Goal: Task Accomplishment & Management: Manage account settings

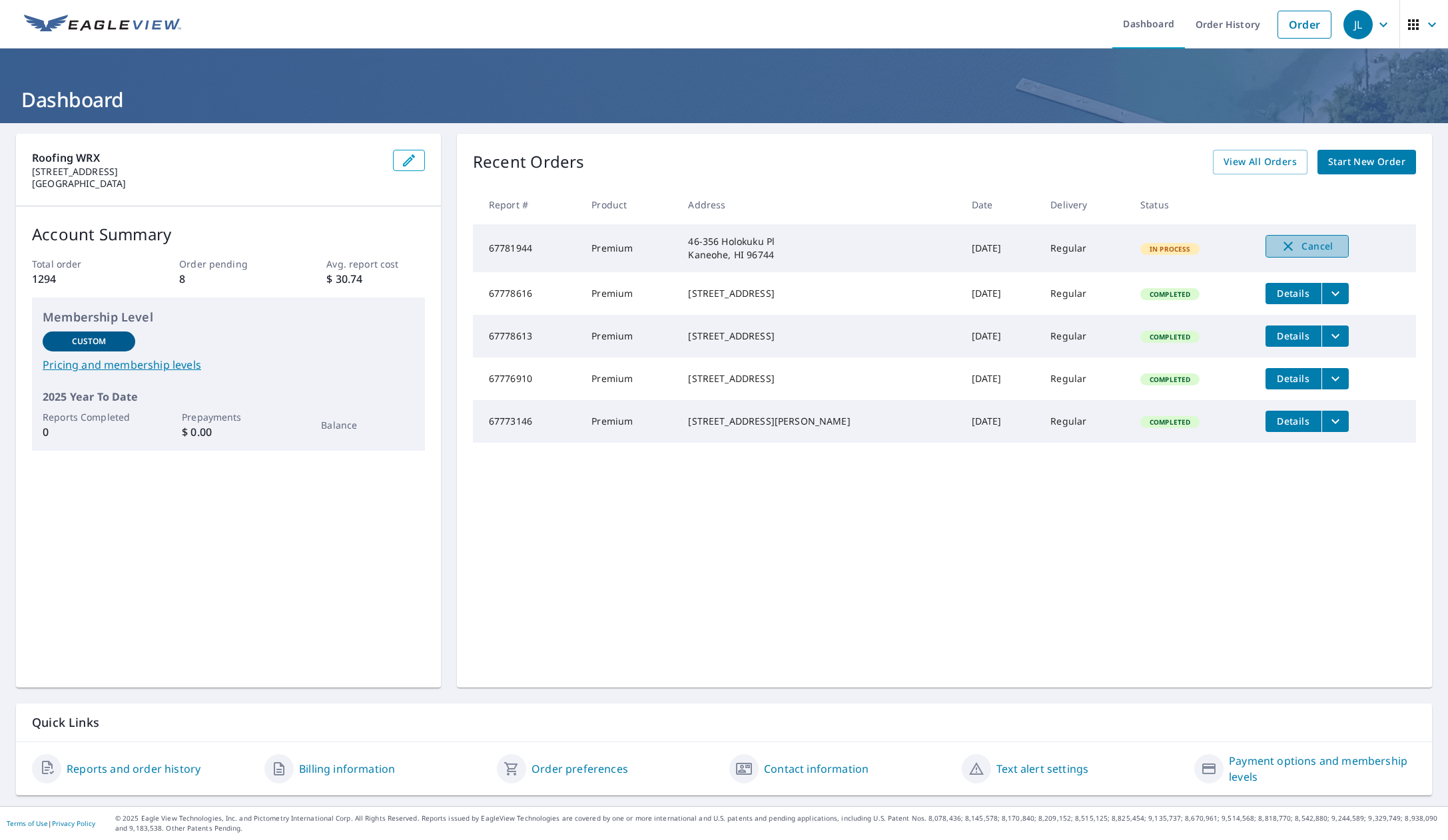
click at [1280, 245] on icon "button" at bounding box center [1288, 246] width 16 height 16
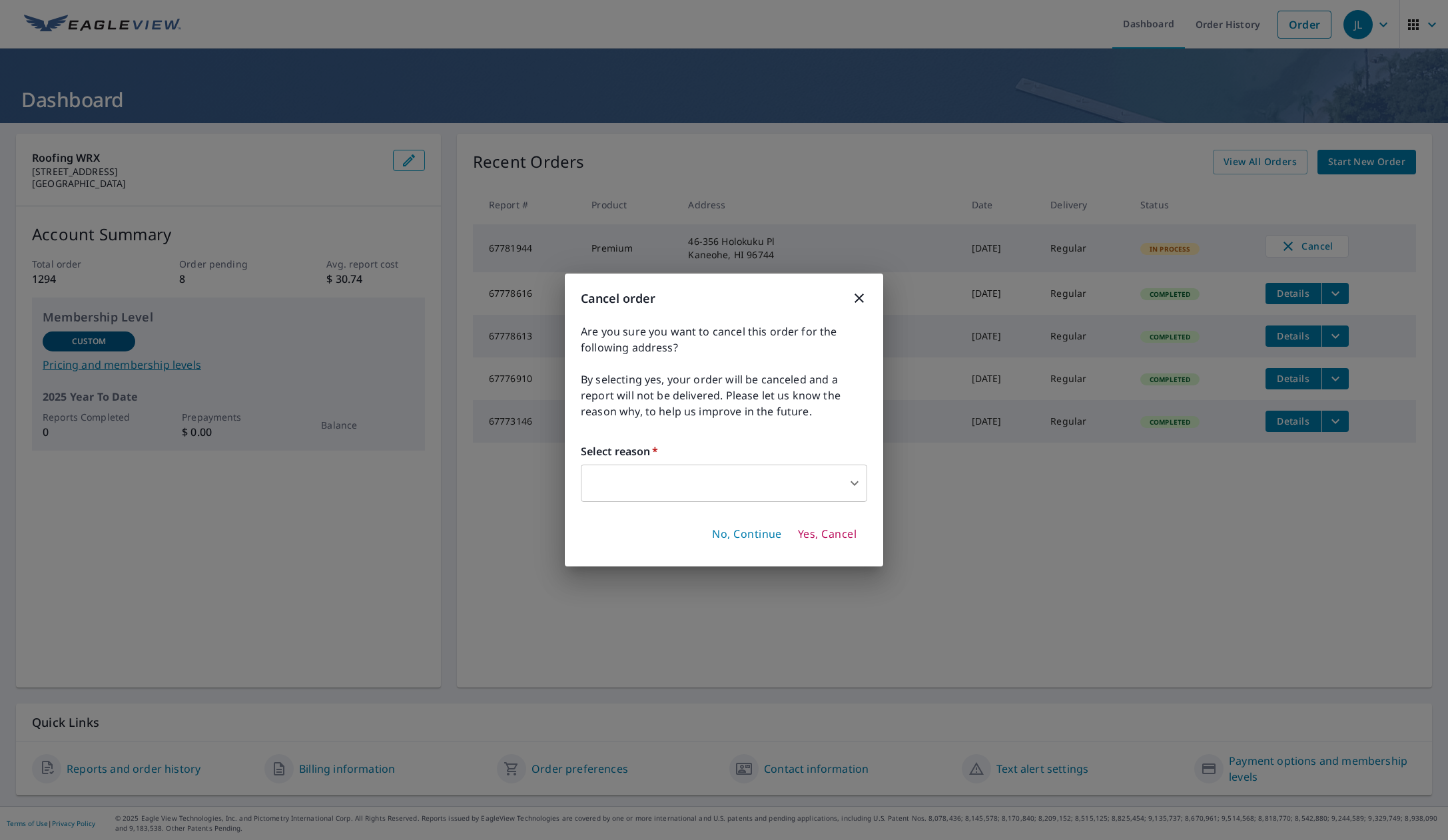
click at [786, 489] on body "JL JL Dashboard Order History Order JL Dashboard Roofing WRX [STREET_ADDRESS] A…" at bounding box center [724, 420] width 1448 height 840
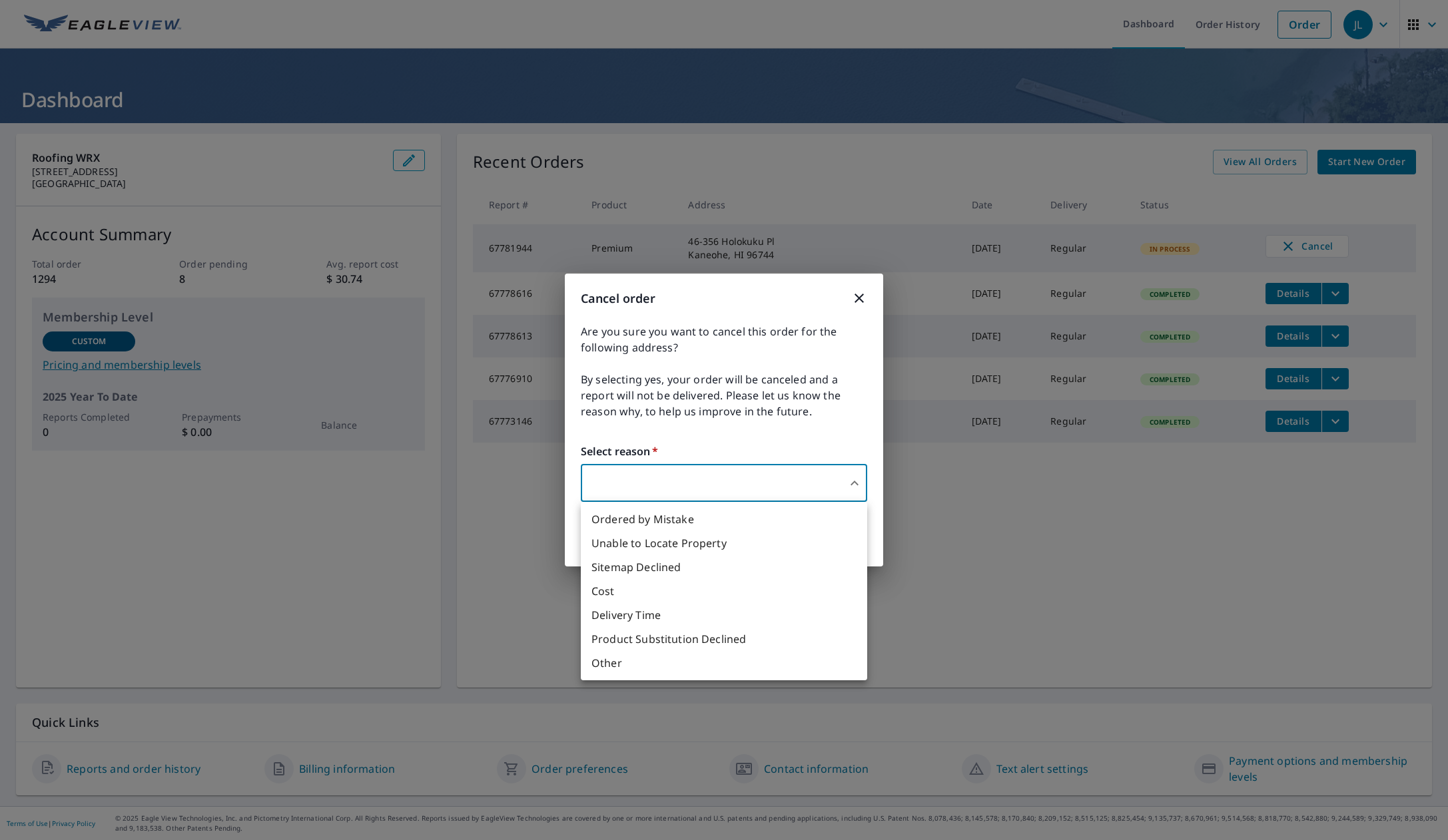
click at [662, 523] on li "Ordered by Mistake" at bounding box center [724, 519] width 286 height 24
type input "30"
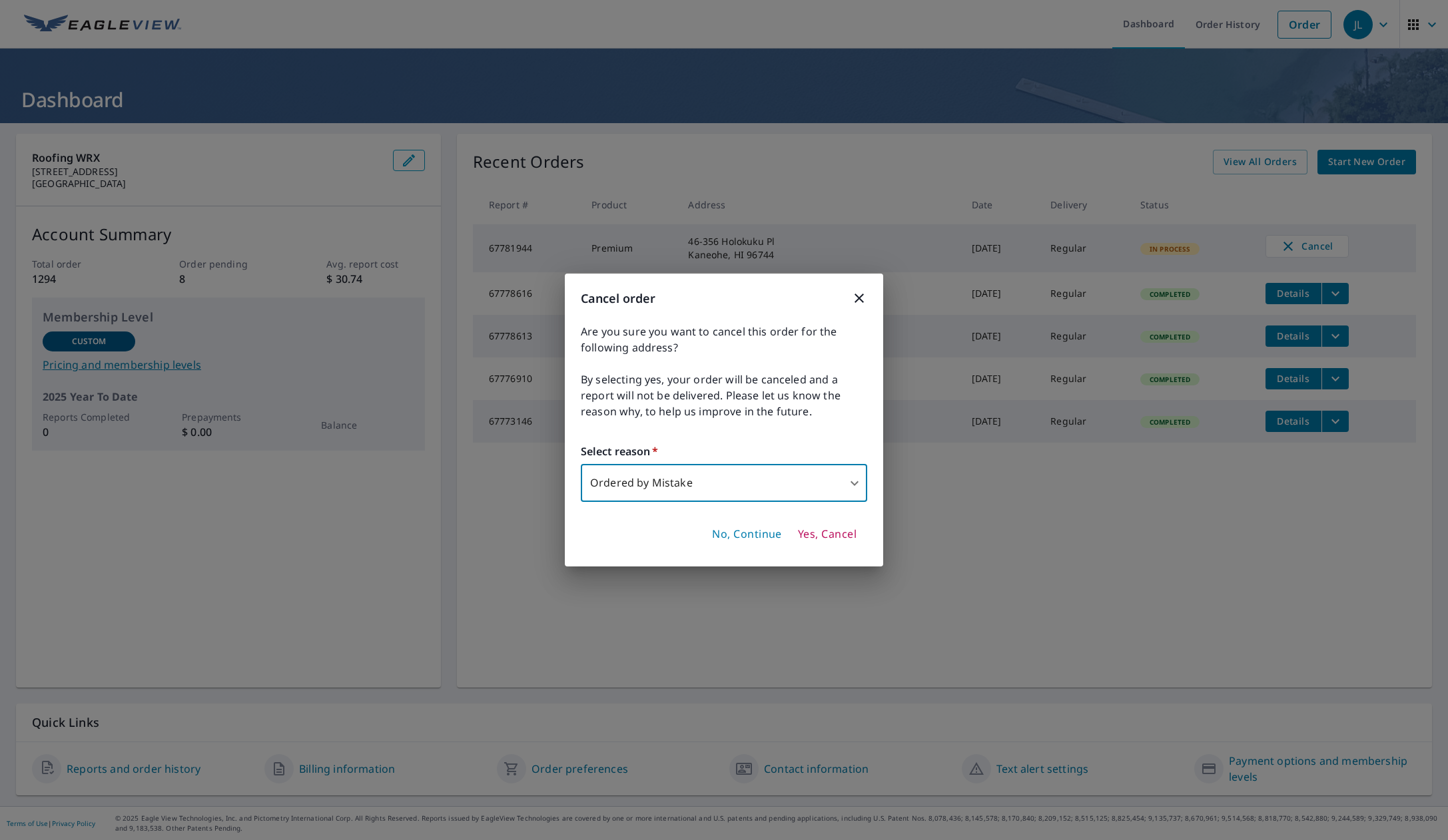
click at [849, 530] on span "Yes, Cancel" at bounding box center [827, 535] width 58 height 15
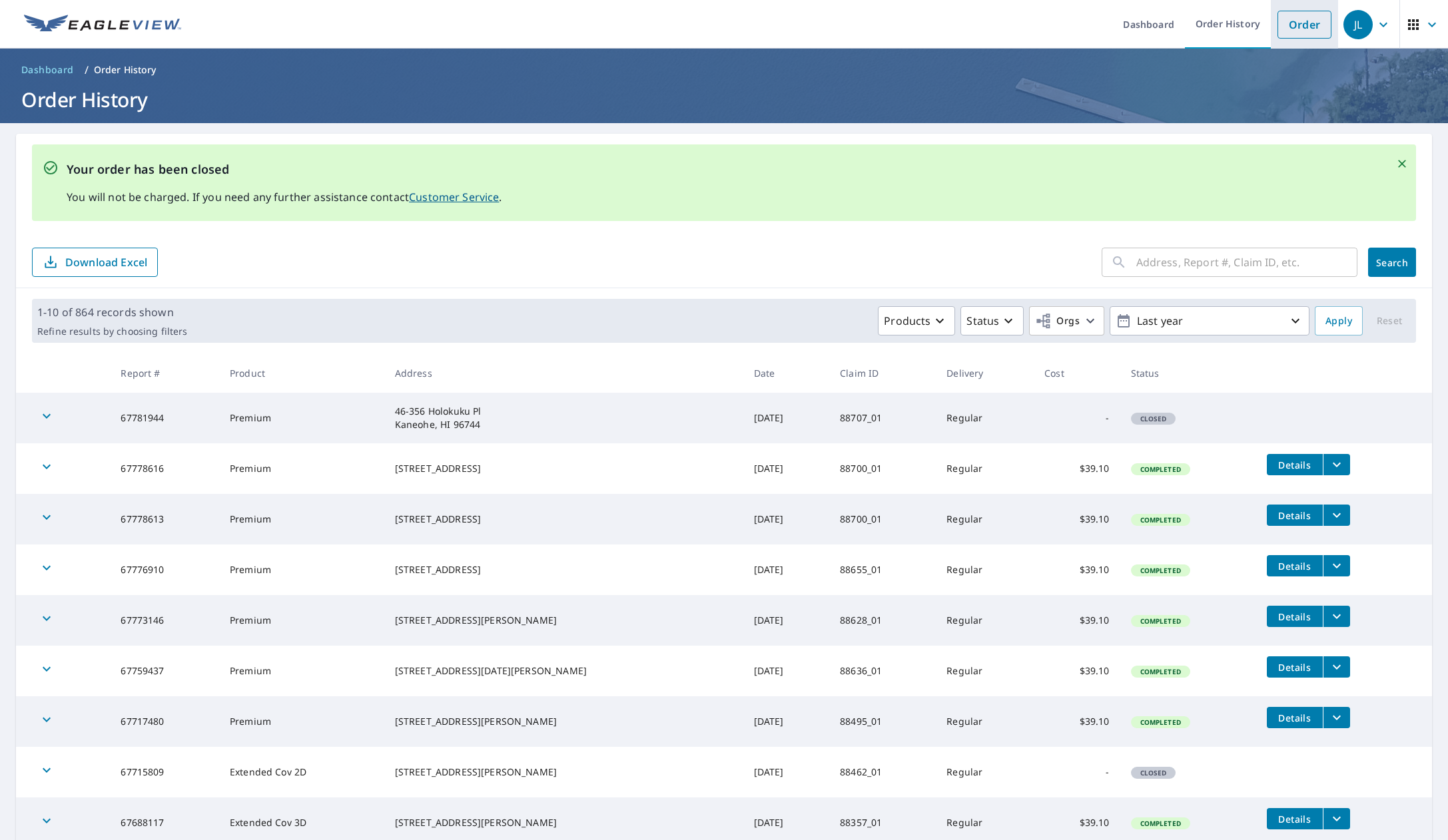
drag, startPoint x: 1291, startPoint y: 32, endPoint x: 1296, endPoint y: 38, distance: 7.8
click at [1291, 32] on link "Order" at bounding box center [1304, 25] width 54 height 28
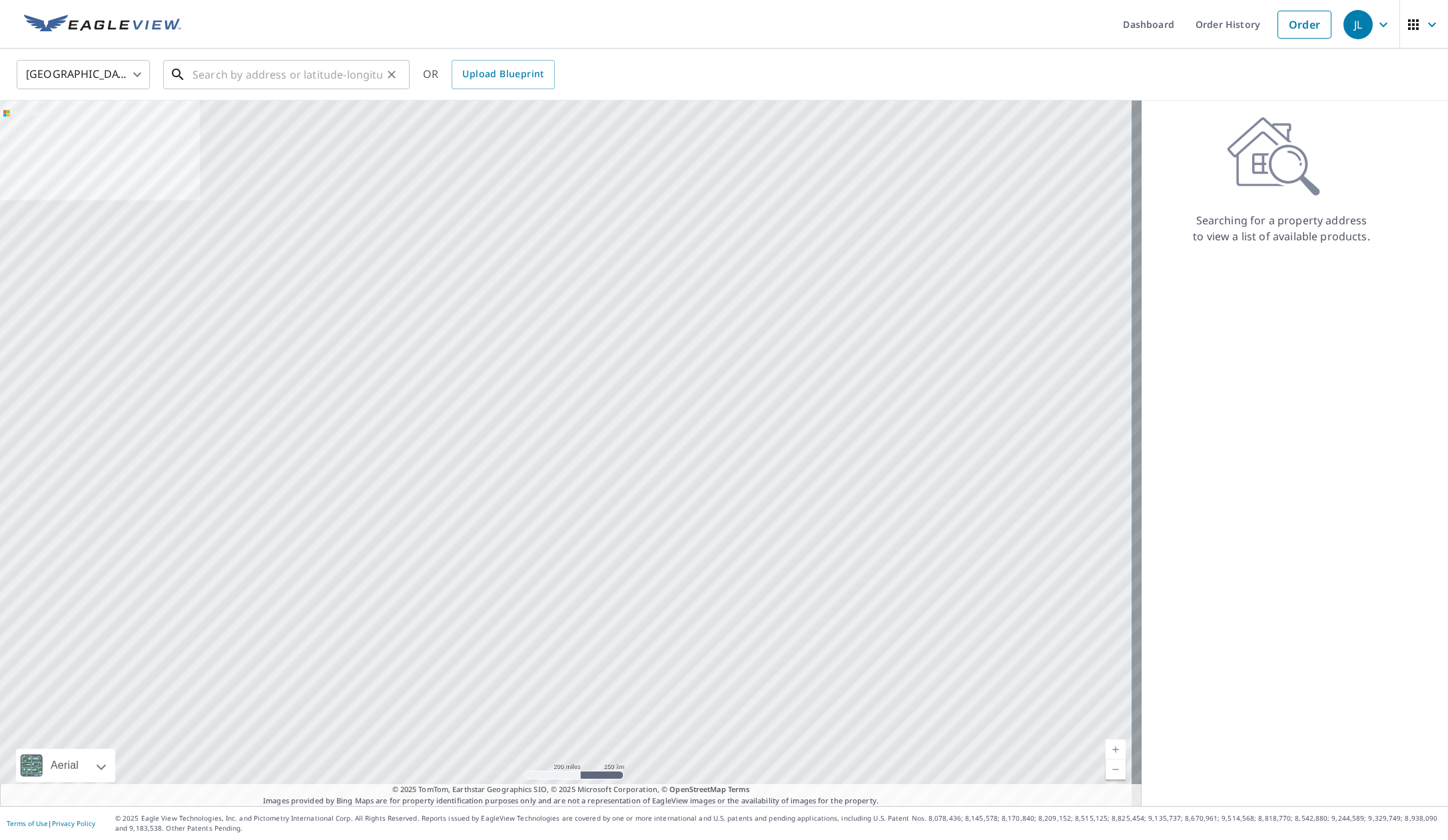
click at [268, 79] on input "text" at bounding box center [287, 75] width 190 height 37
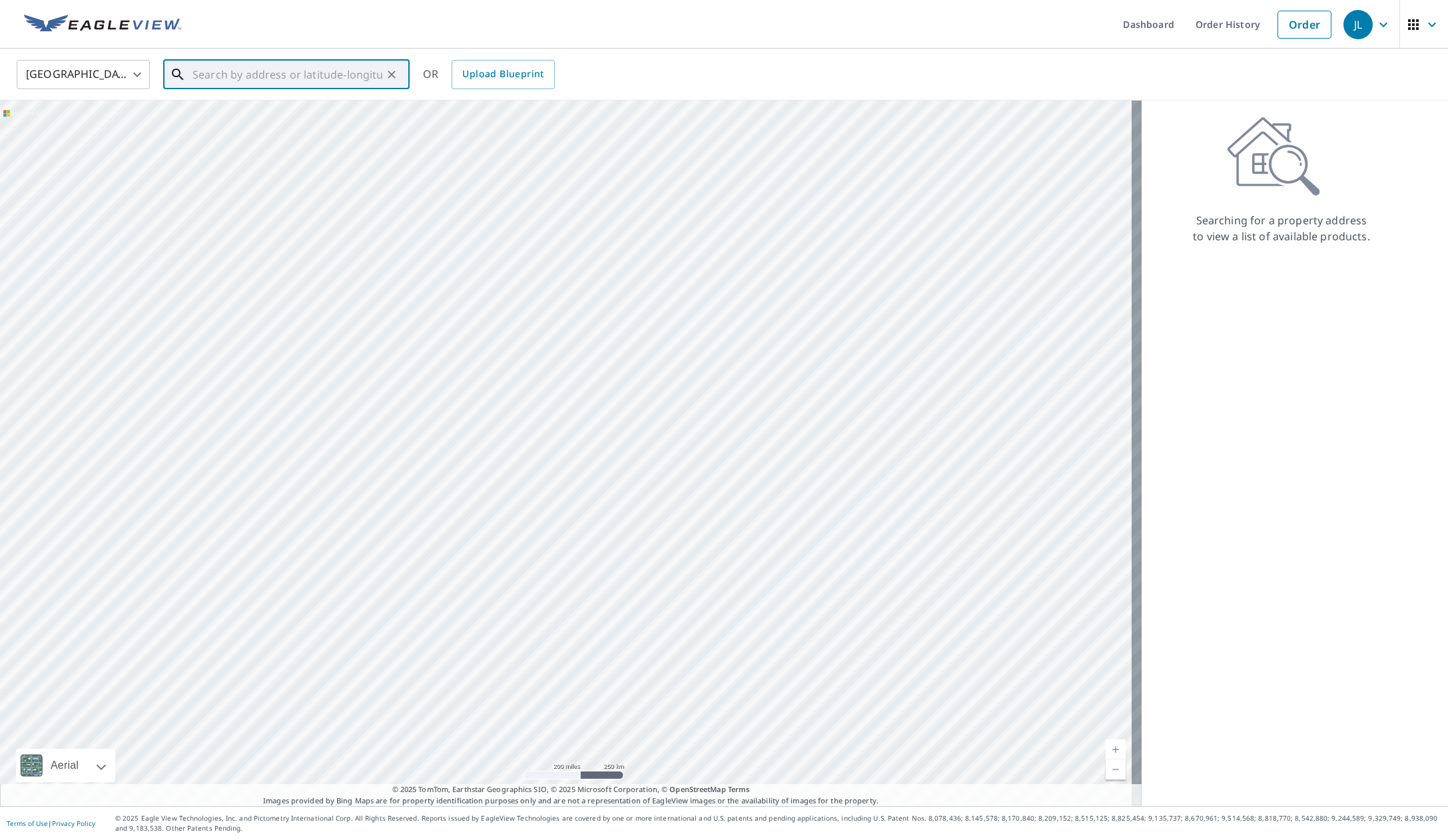
paste input "[STREET_ADDRESS][PERSON_NAME]"
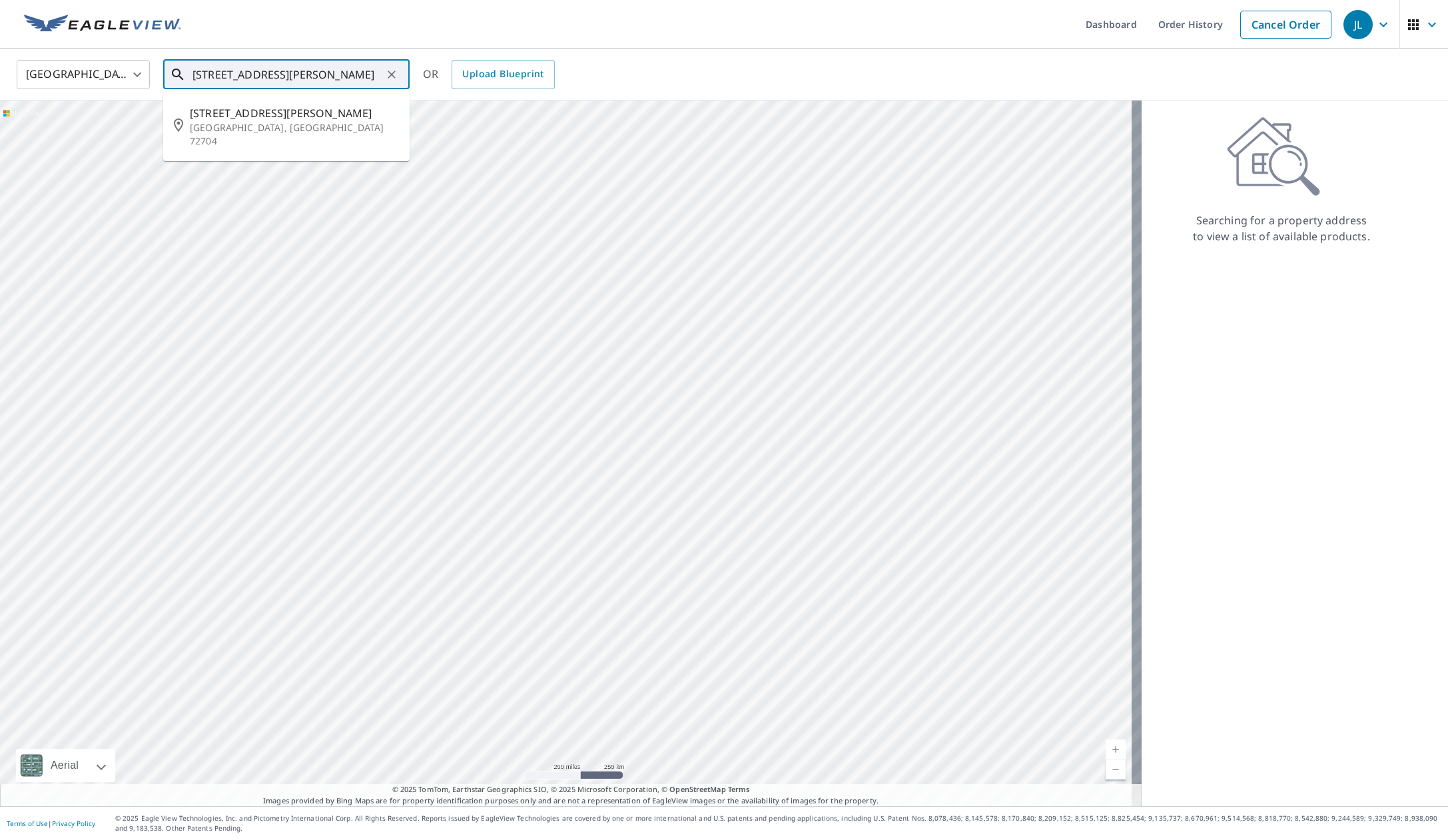
type input "[STREET_ADDRESS][PERSON_NAME]"
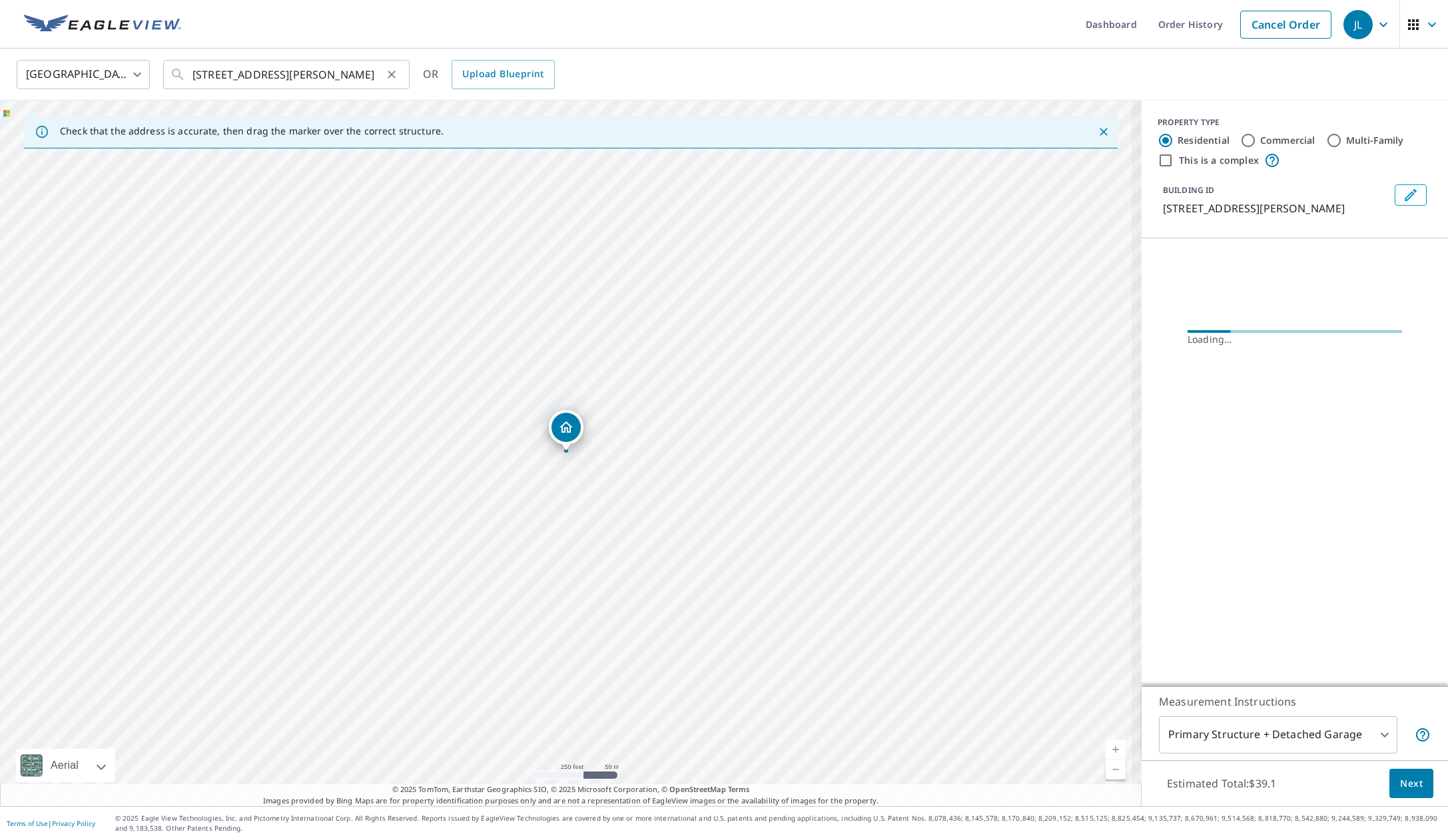
scroll to position [0, 0]
